Goal: Transaction & Acquisition: Purchase product/service

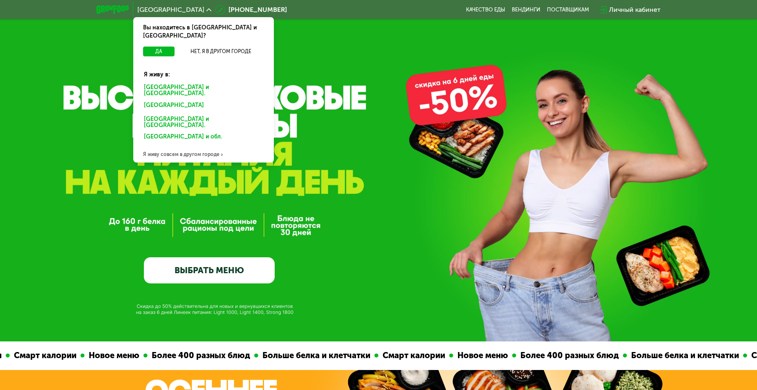
click at [164, 82] on div "[GEOGRAPHIC_DATA] и [GEOGRAPHIC_DATA]." at bounding box center [203, 90] width 131 height 17
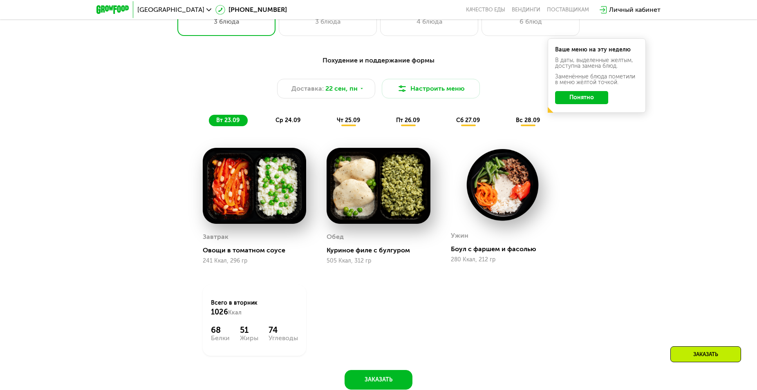
scroll to position [625, 0]
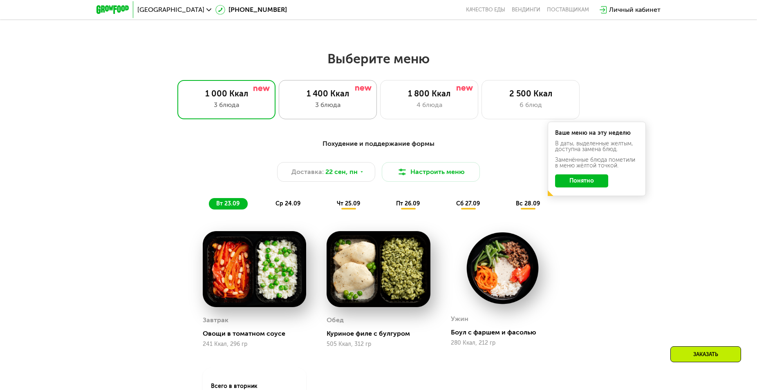
click at [324, 103] on div "1 400 Ккал 3 блюда" at bounding box center [328, 99] width 98 height 39
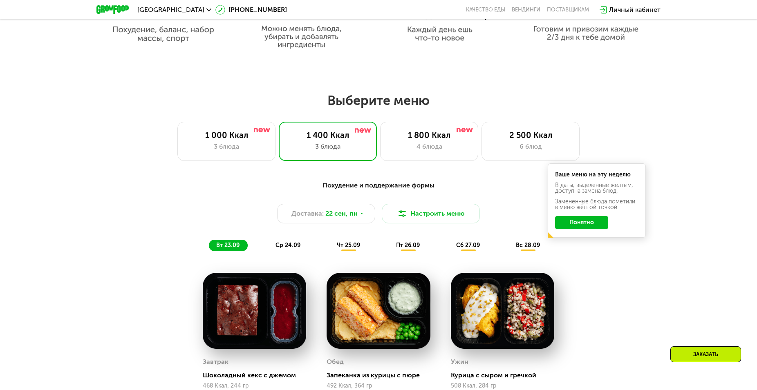
scroll to position [542, 0]
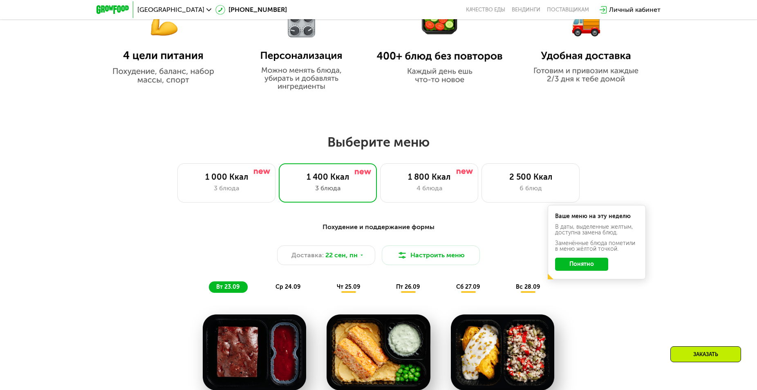
click at [588, 268] on button "Понятно" at bounding box center [581, 264] width 53 height 13
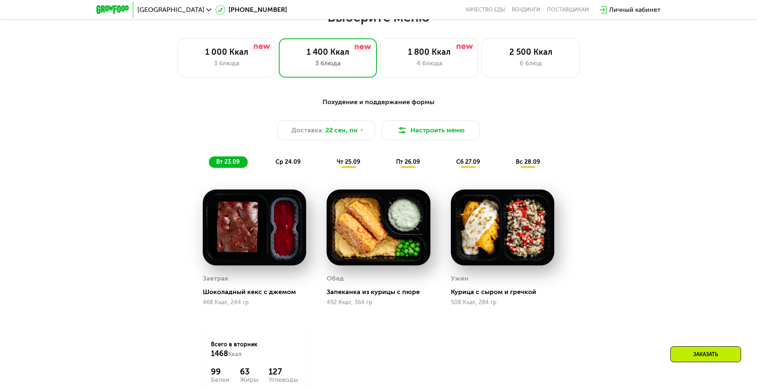
scroll to position [709, 0]
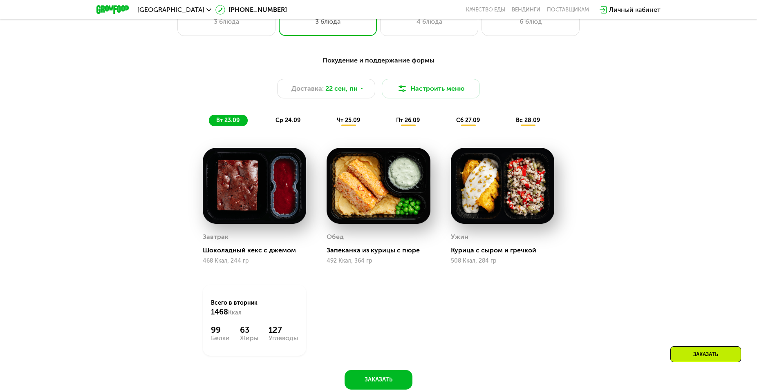
click at [412, 124] on span "пт 26.09" at bounding box center [408, 120] width 24 height 7
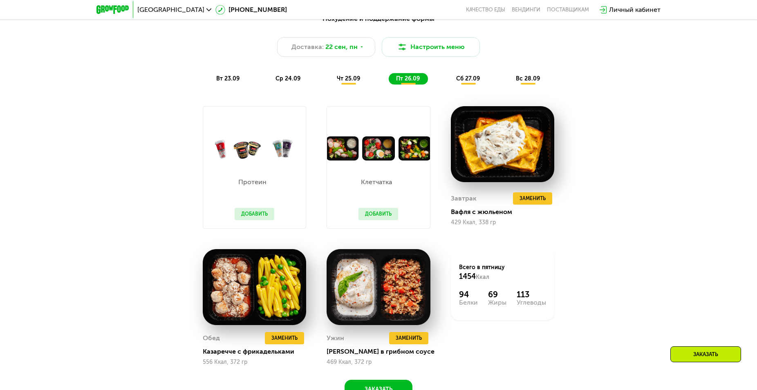
scroll to position [792, 0]
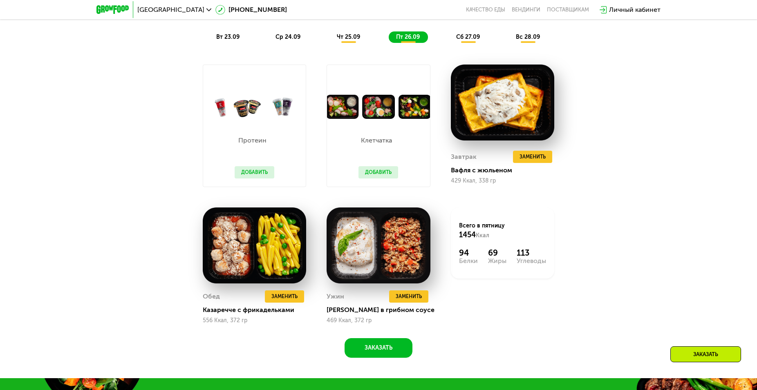
click at [348, 40] on span "чт 25.09" at bounding box center [348, 37] width 23 height 7
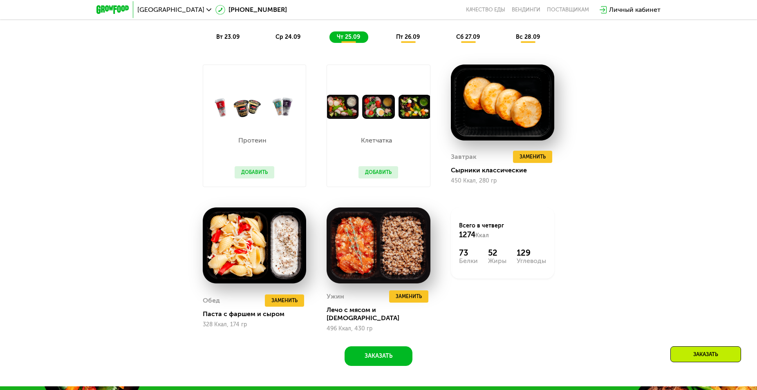
scroll to position [750, 0]
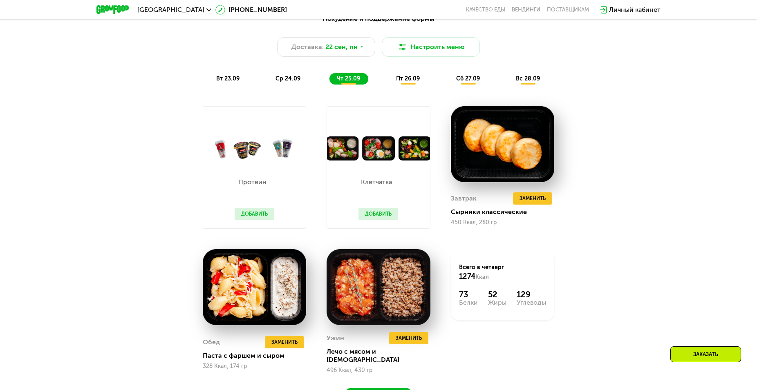
click at [410, 85] on div "пт 26.09" at bounding box center [408, 78] width 39 height 11
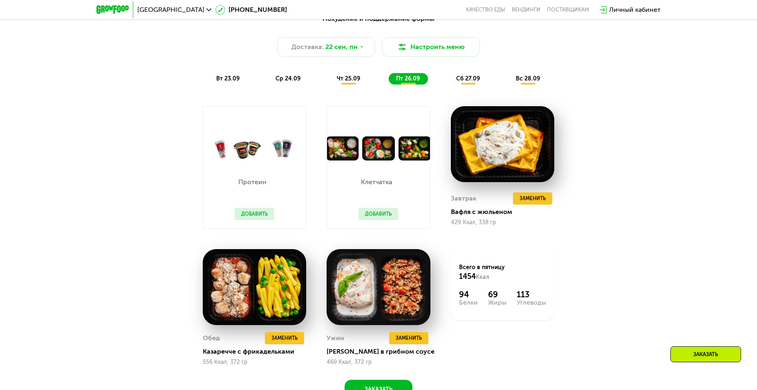
click at [463, 85] on div "сб 27.09" at bounding box center [468, 78] width 39 height 11
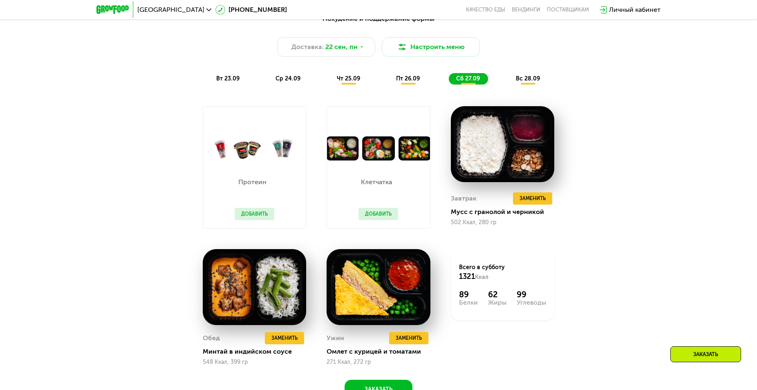
click at [539, 79] on span "вс 28.09" at bounding box center [528, 78] width 24 height 7
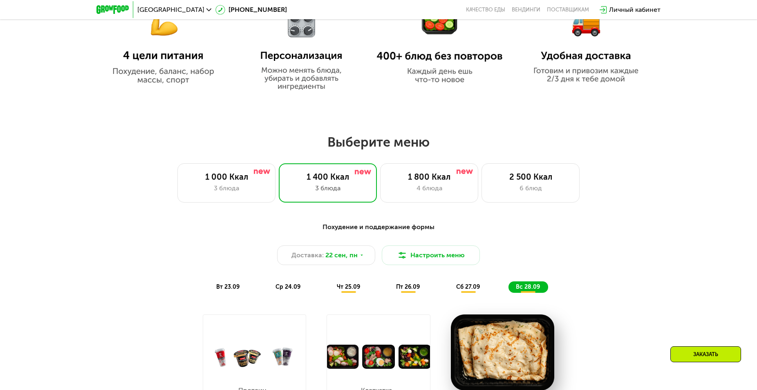
scroll to position [458, 0]
